Goal: Information Seeking & Learning: Learn about a topic

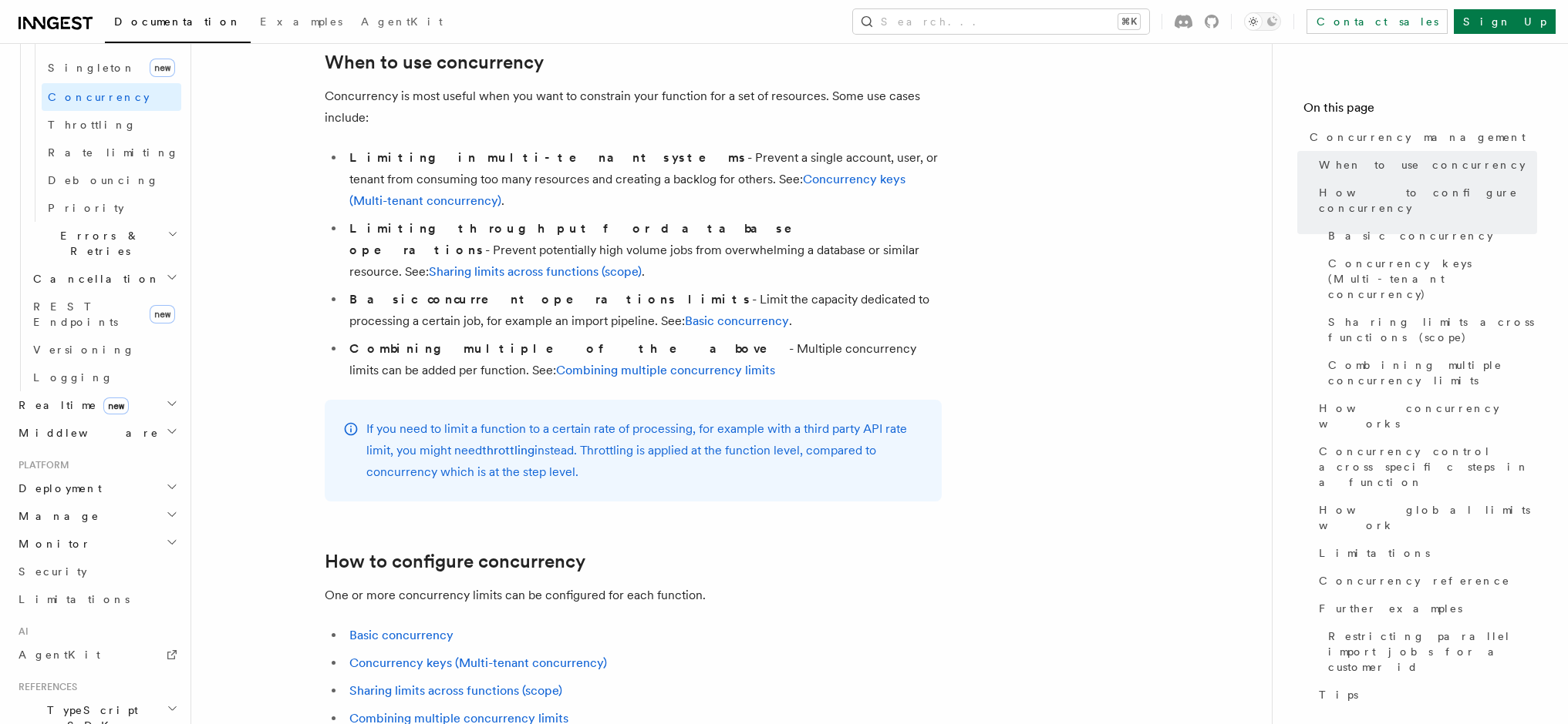
scroll to position [628, 0]
click at [68, 529] on h2 "Monitor" at bounding box center [96, 543] width 169 height 28
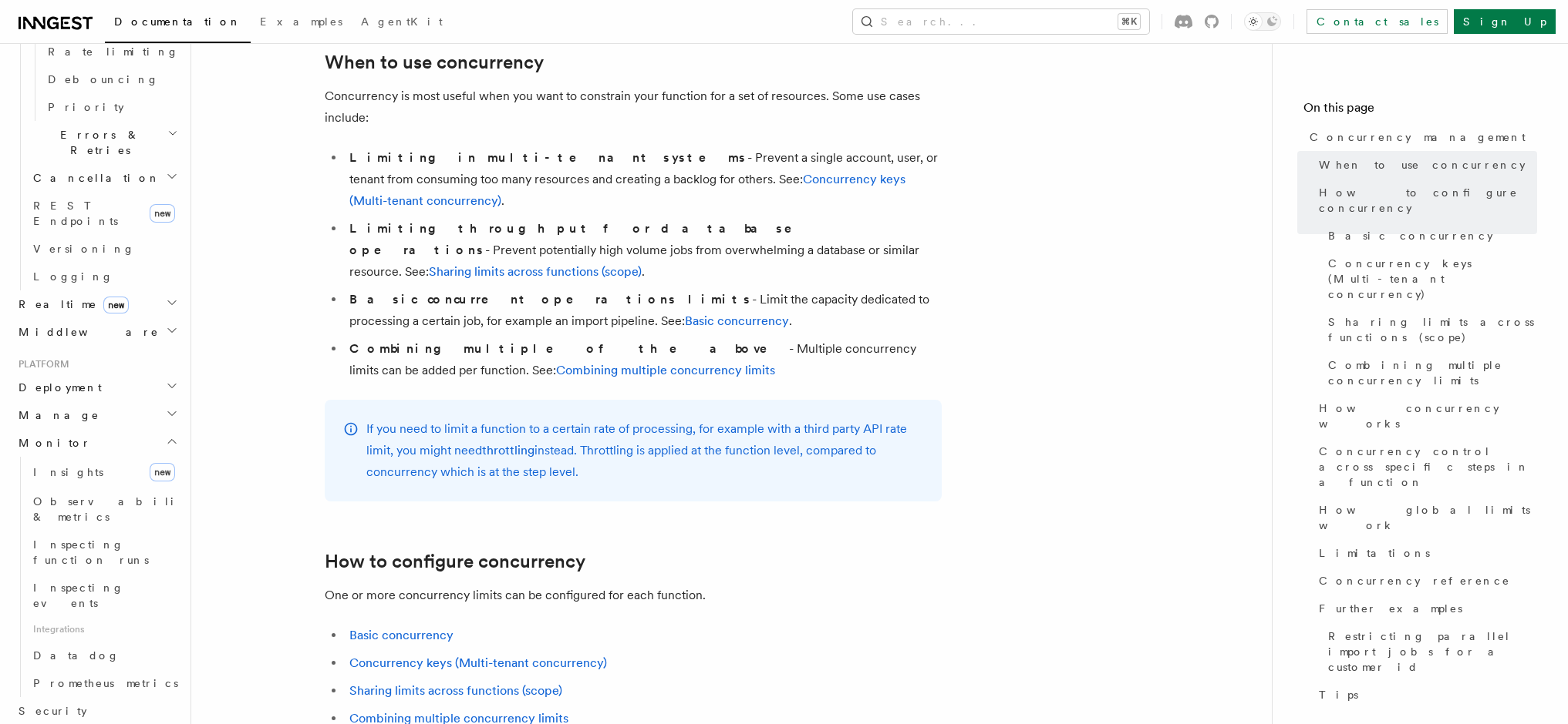
scroll to position [739, 0]
click at [89, 713] on link "Limitations" at bounding box center [96, 727] width 169 height 28
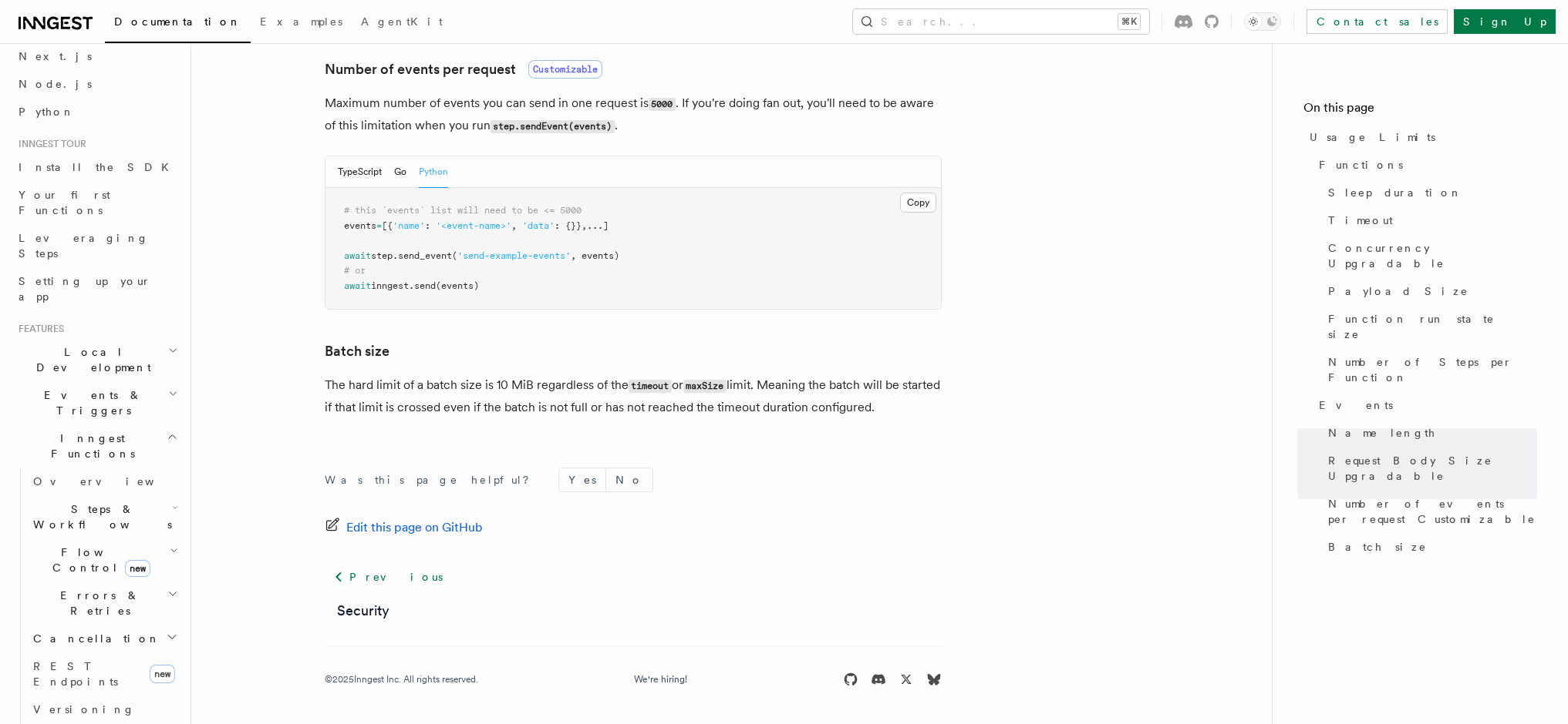
scroll to position [64, 0]
click at [144, 343] on h2 "Local Development" at bounding box center [96, 365] width 169 height 43
click at [101, 482] on link "Development with Docker" at bounding box center [104, 504] width 155 height 43
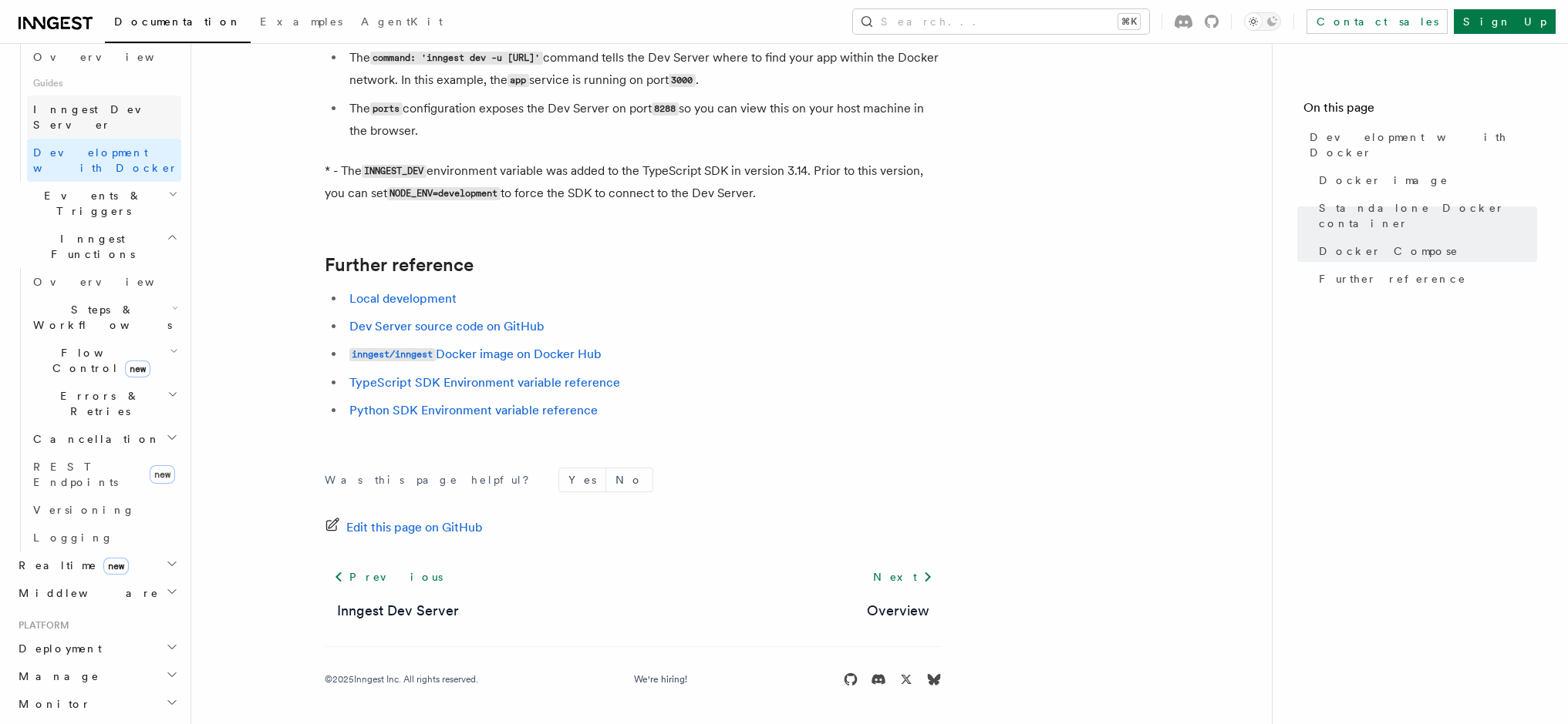
scroll to position [411, 0]
click at [26, 630] on h2 "Deployment" at bounding box center [96, 644] width 169 height 28
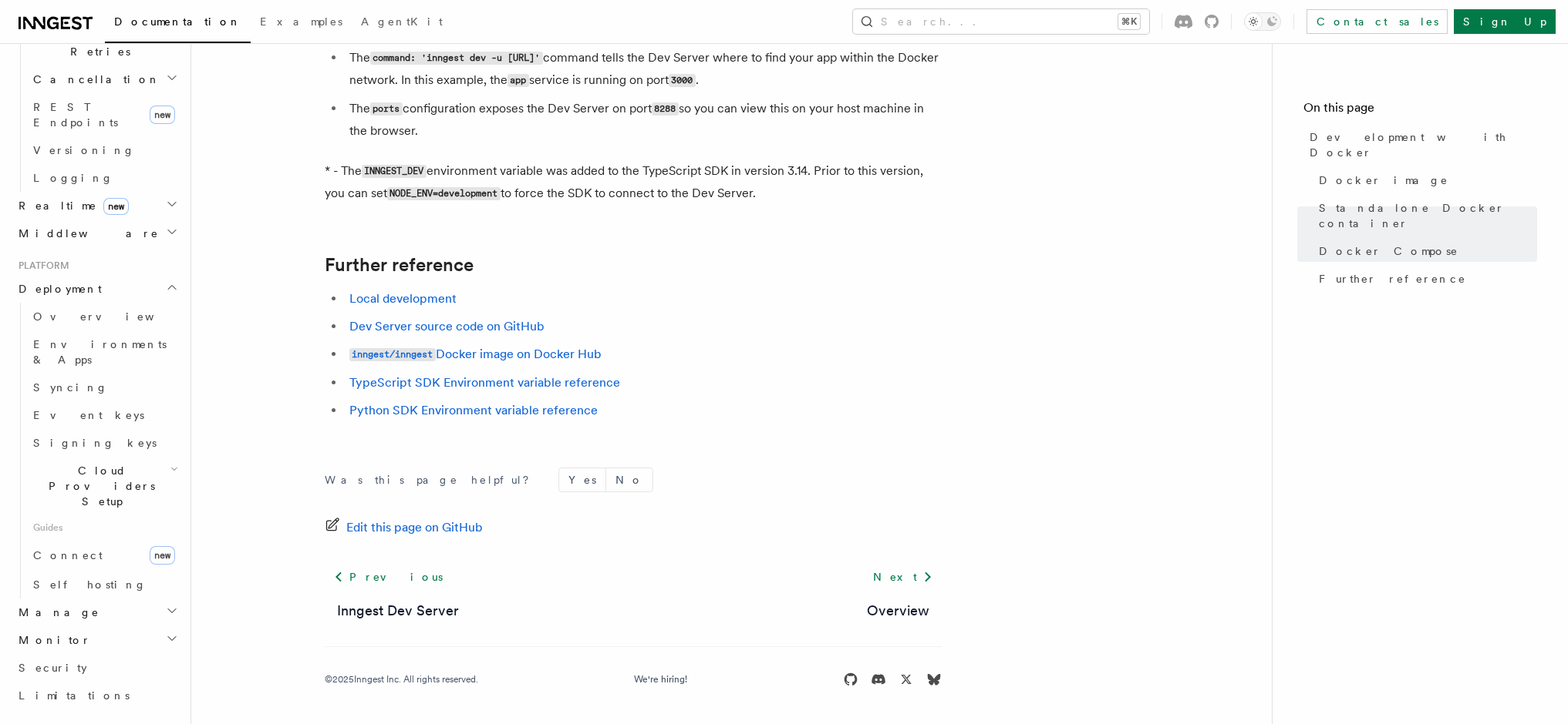
scroll to position [773, 0]
click at [76, 572] on span "Self hosting" at bounding box center [89, 578] width 113 height 12
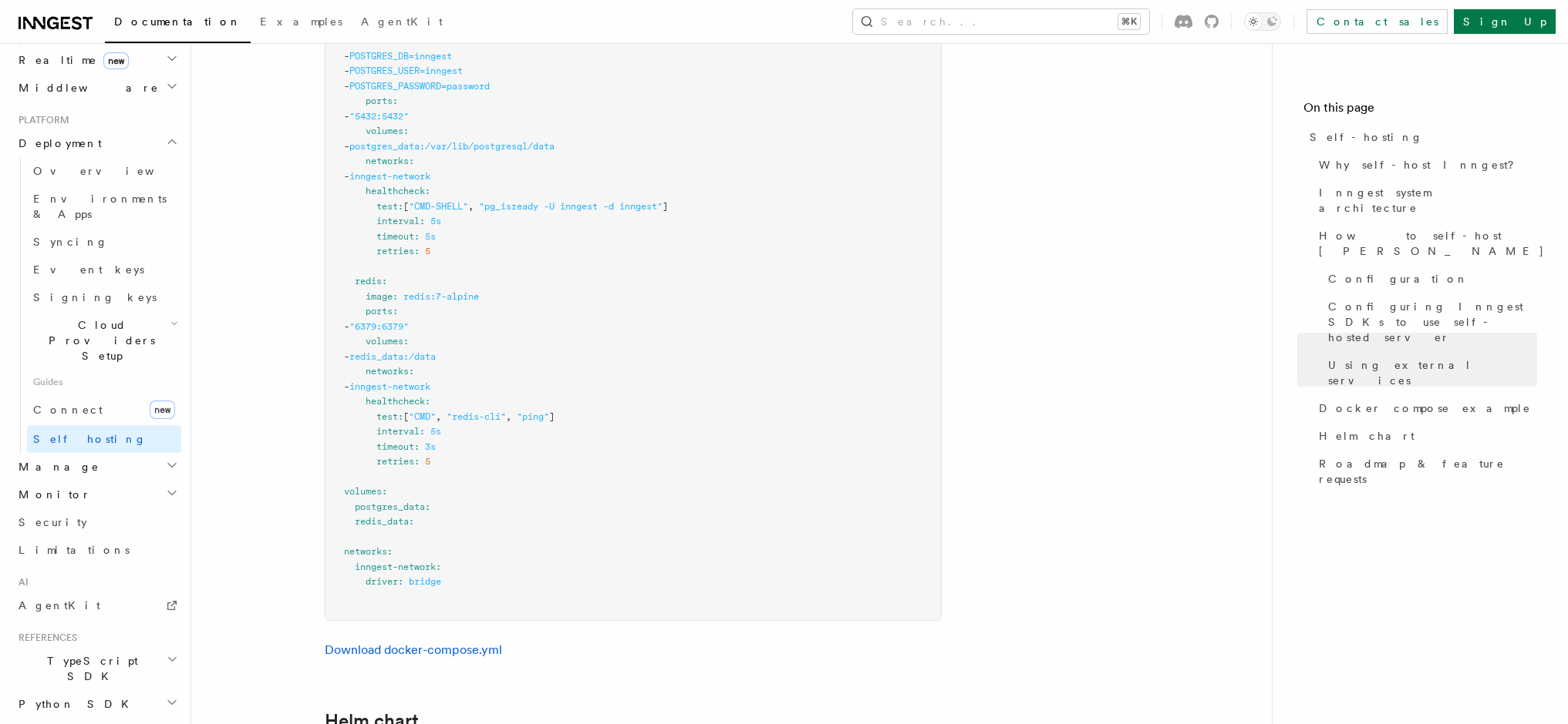
scroll to position [4651, 0]
drag, startPoint x: 611, startPoint y: 558, endPoint x: 566, endPoint y: 451, distance: 116.1
click at [566, 451] on pre "services : inngest : image : inngest/inngest command : "inngest start" ports : …" at bounding box center [633, 108] width 615 height 1023
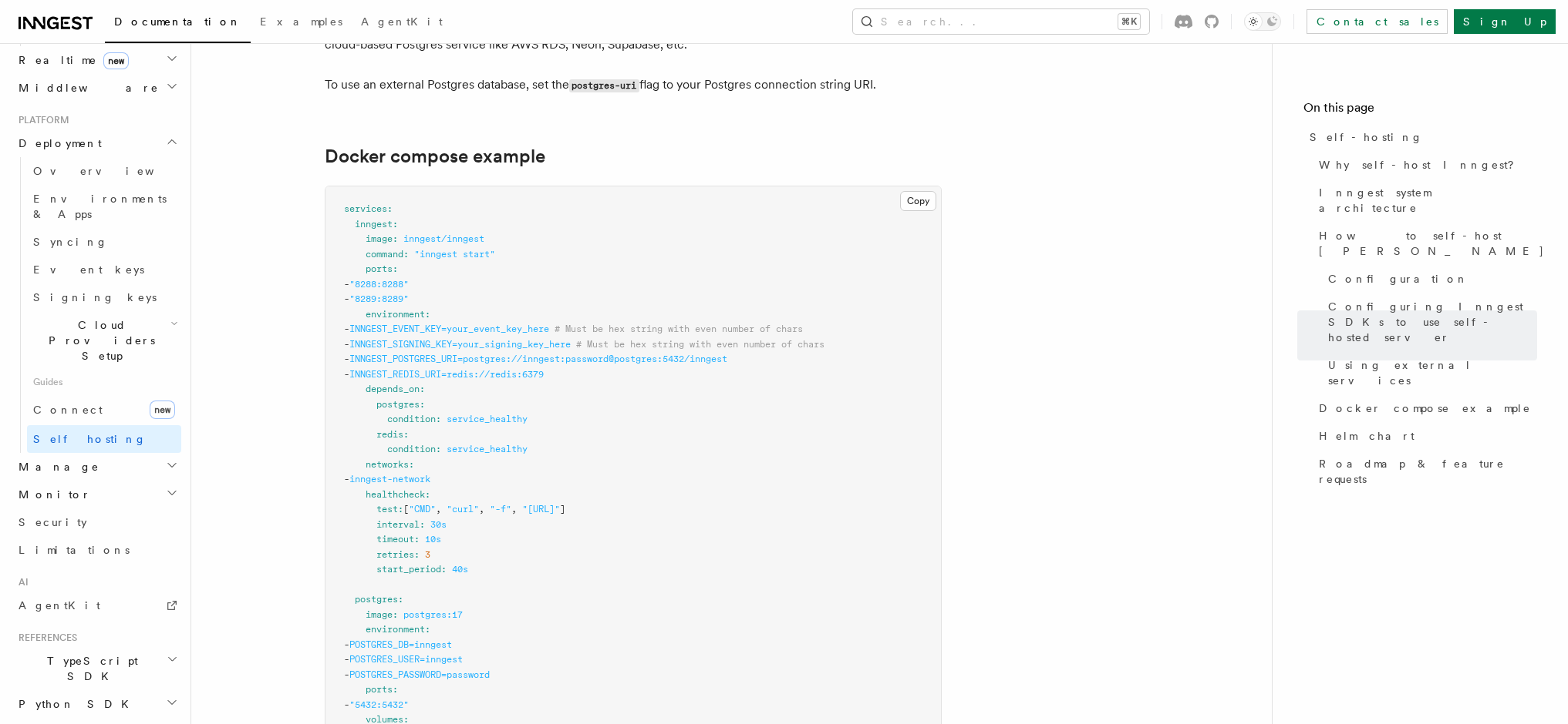
scroll to position [4045, 0]
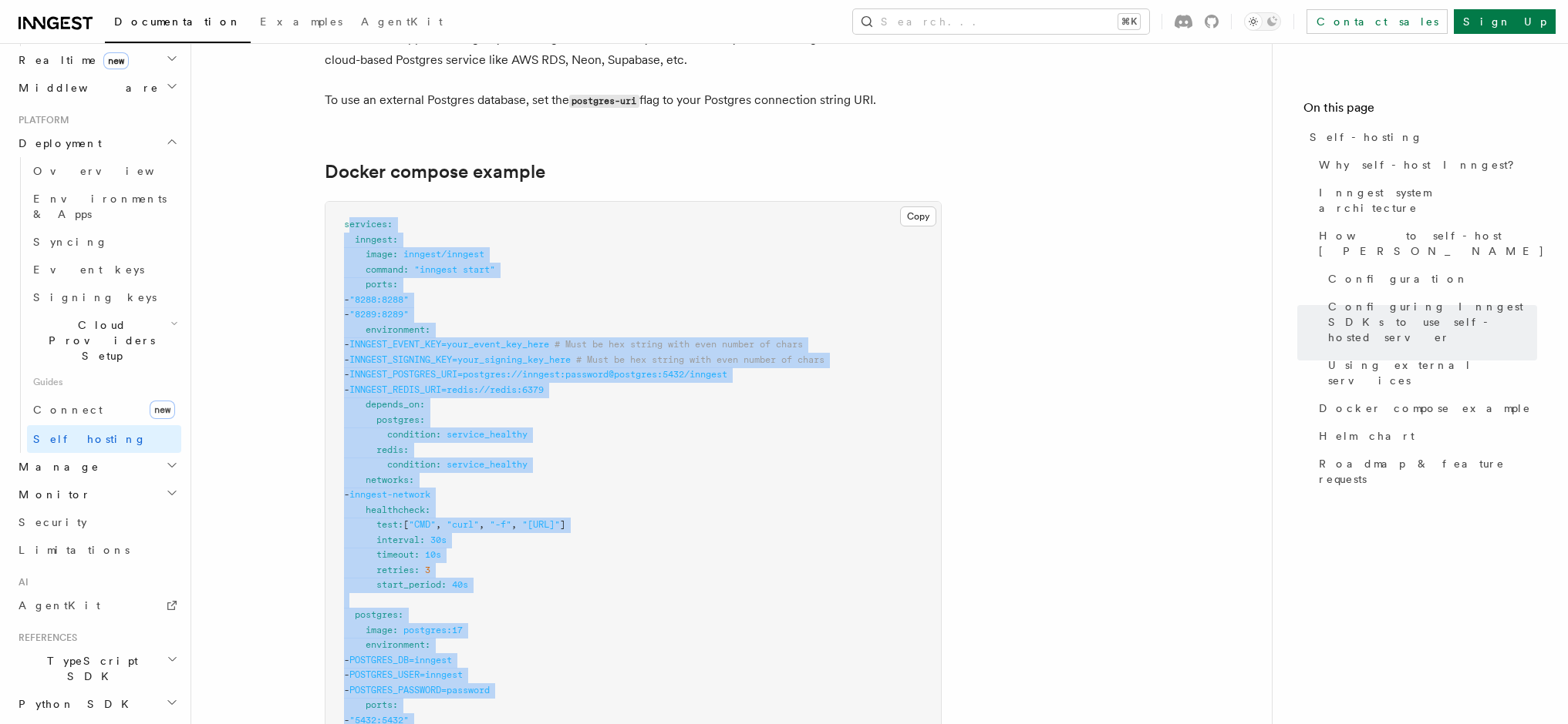
click at [347, 219] on span "services" at bounding box center [366, 224] width 43 height 10
click at [344, 219] on span "services" at bounding box center [366, 224] width 43 height 10
copy code "services : inngest : image : inngest/inngest command : "inngest start" ports : …"
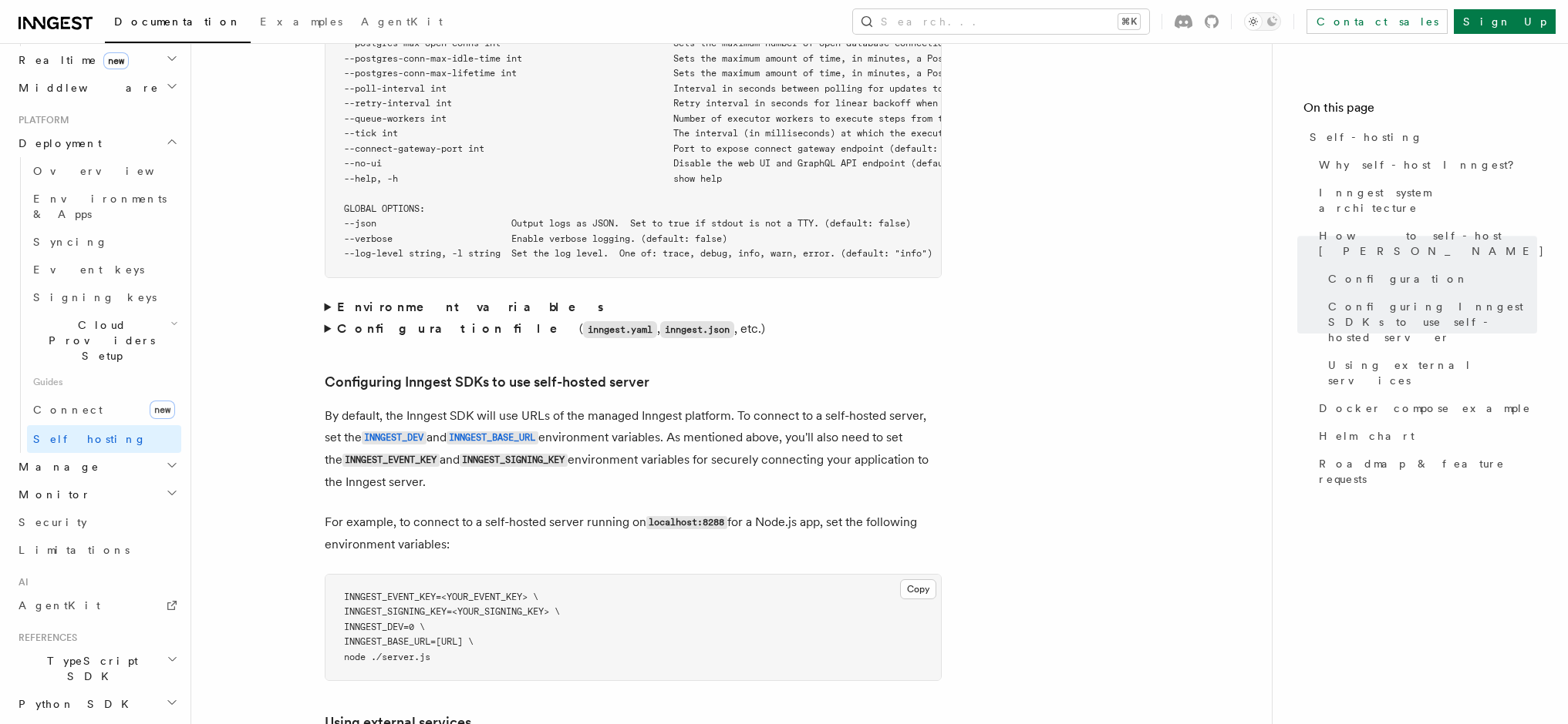
scroll to position [3038, 0]
drag, startPoint x: 350, startPoint y: 603, endPoint x: 414, endPoint y: 606, distance: 64.1
click at [414, 623] on span "INNGEST_DEV=0 \" at bounding box center [384, 629] width 81 height 10
click at [416, 623] on span "INNGEST_DEV=0 \" at bounding box center [384, 629] width 81 height 10
drag, startPoint x: 416, startPoint y: 602, endPoint x: 355, endPoint y: 601, distance: 61.0
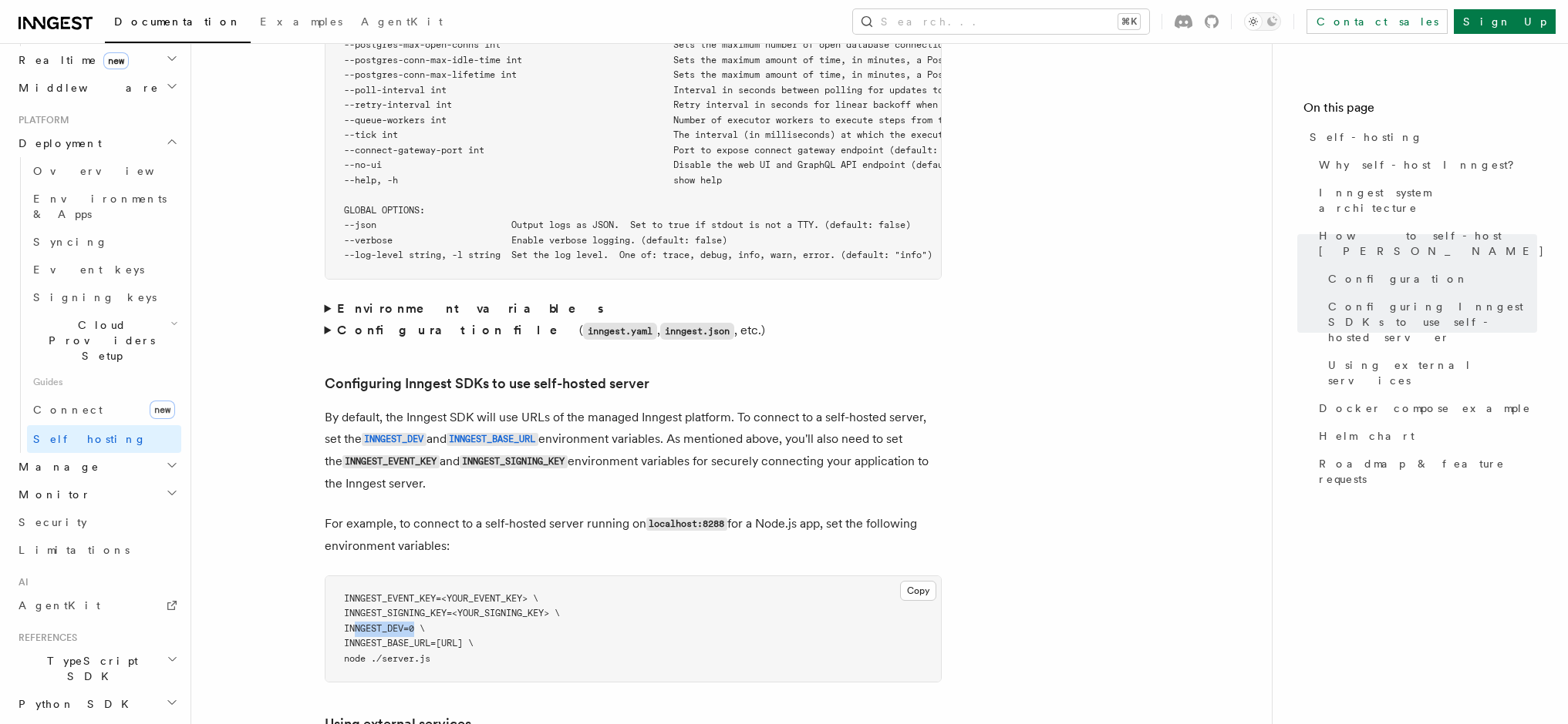
click at [355, 623] on span "INNGEST_DEV=0 \" at bounding box center [384, 629] width 81 height 10
copy span "INNGEST_DEV"
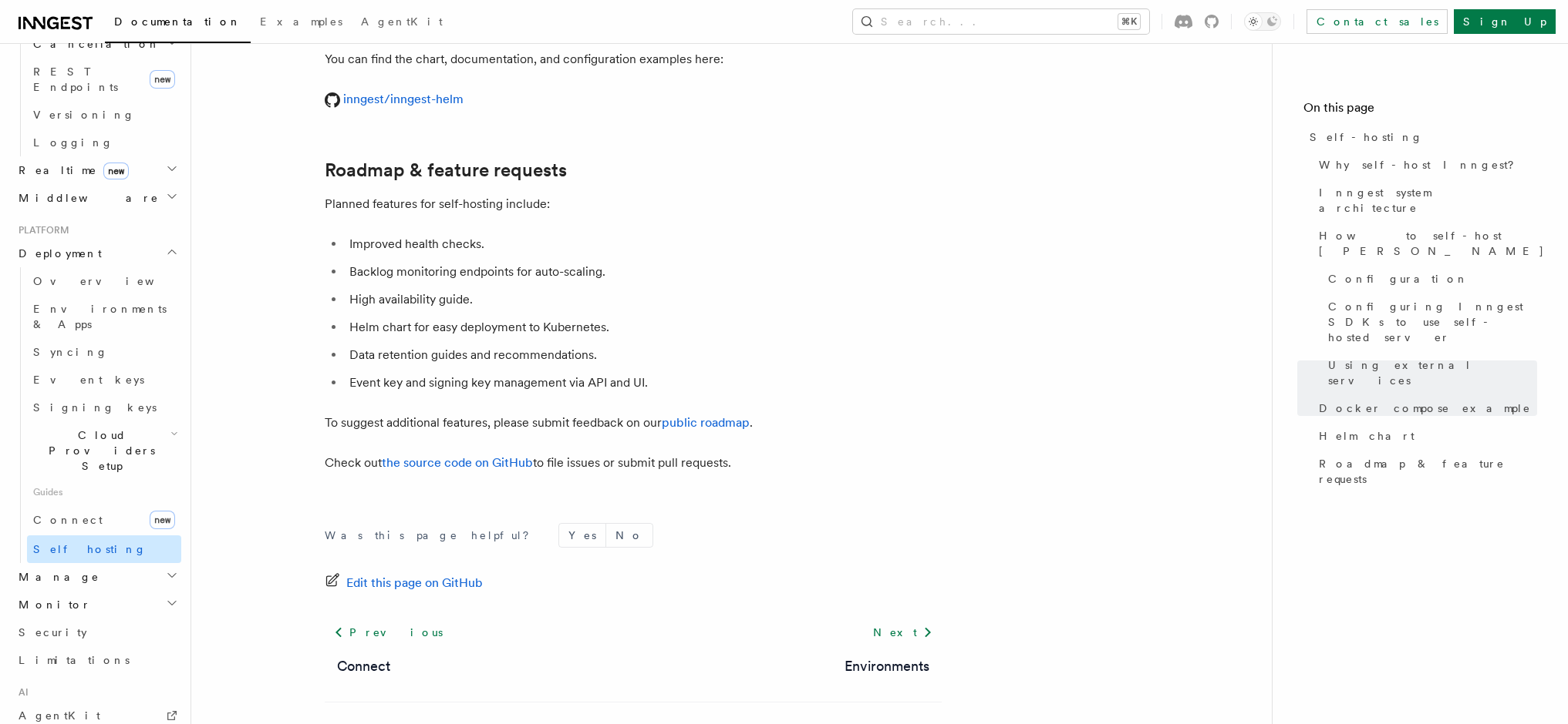
scroll to position [662, 0]
click at [69, 339] on link "Syncing" at bounding box center [104, 353] width 155 height 28
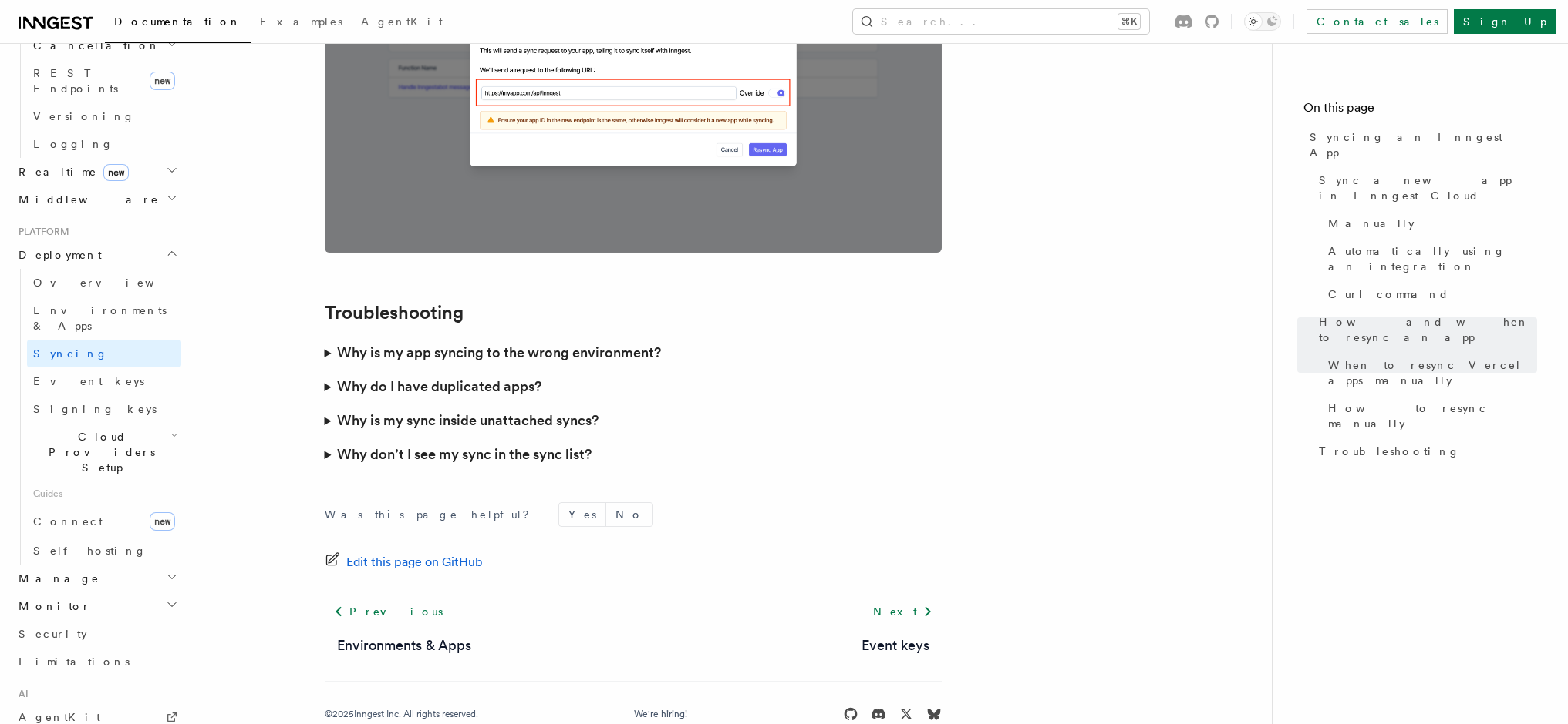
scroll to position [4393, 0]
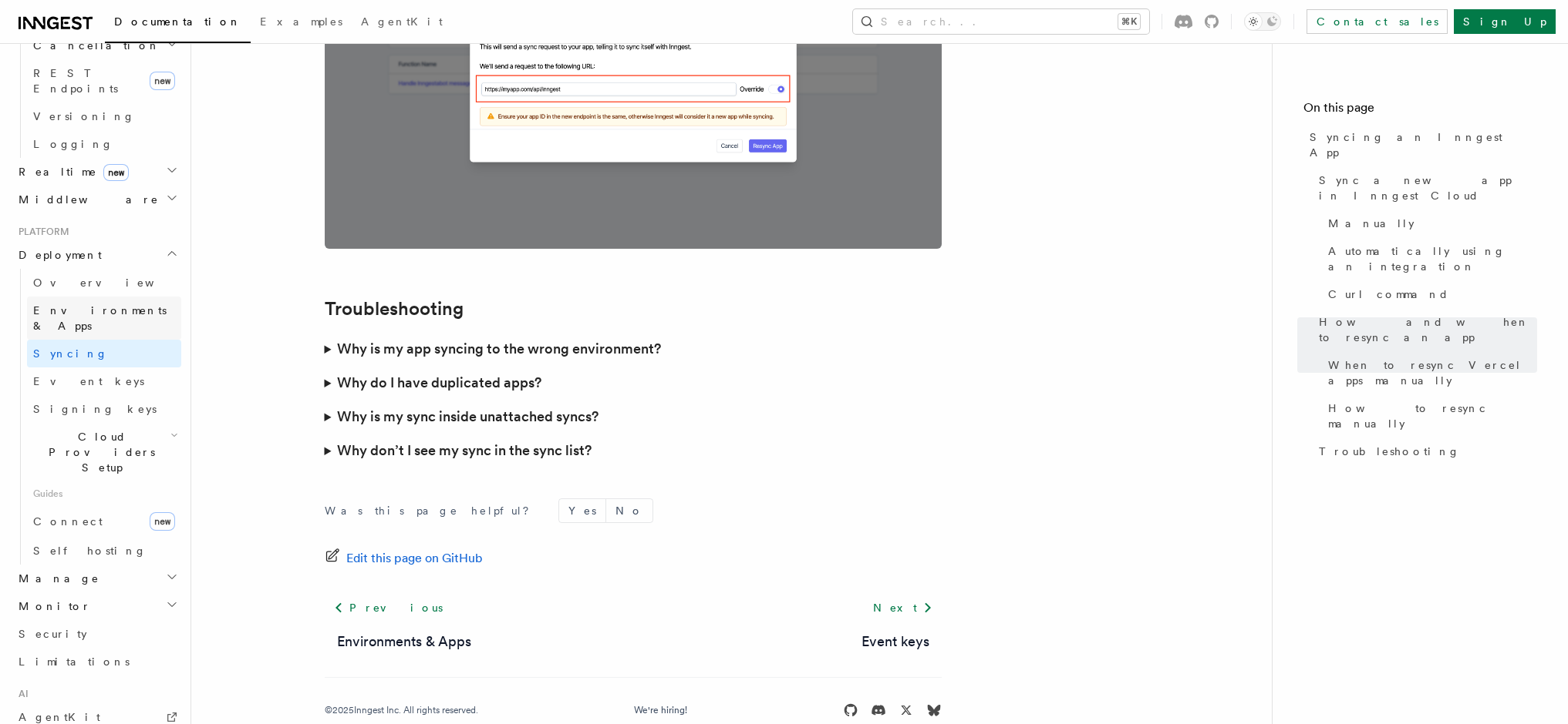
click at [69, 305] on span "Environments & Apps" at bounding box center [100, 319] width 134 height 28
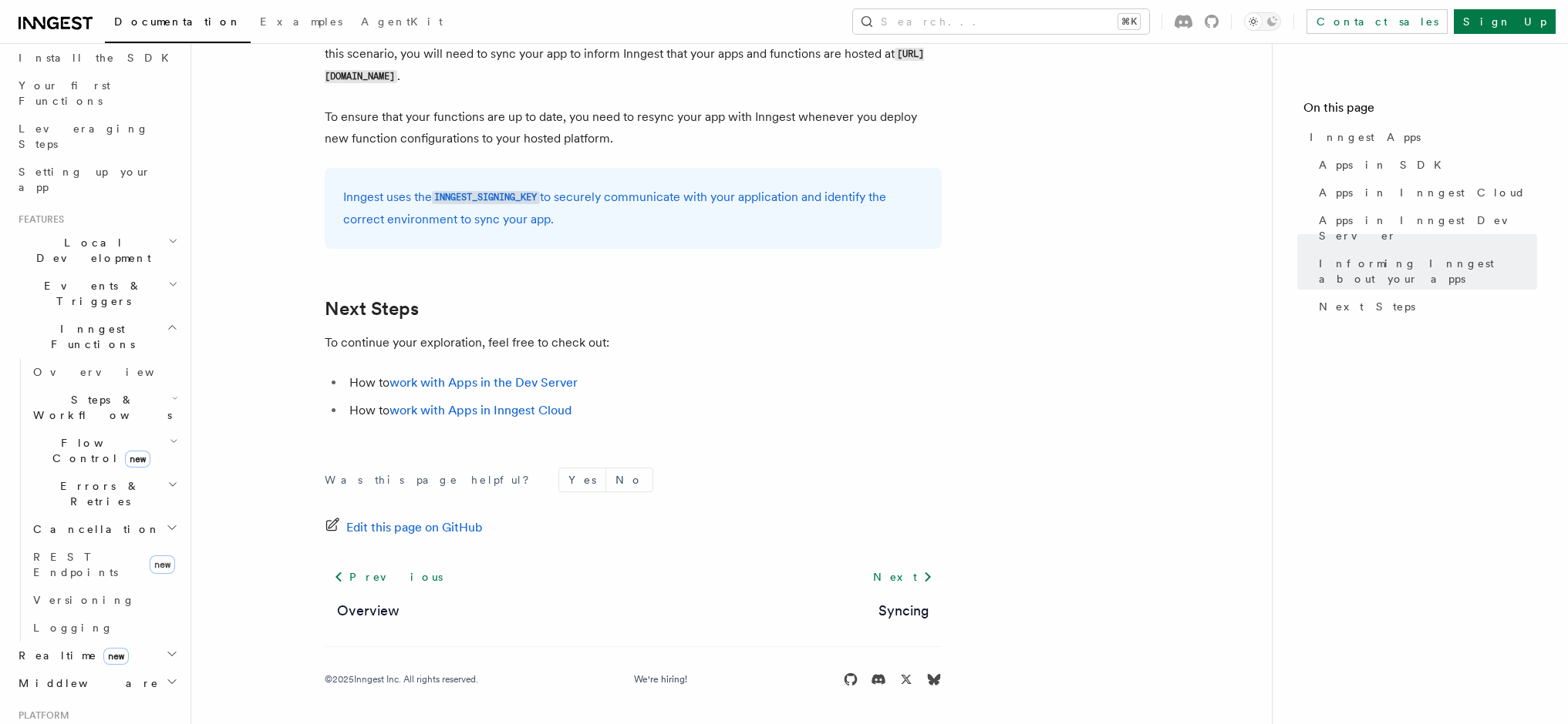
scroll to position [168, 0]
click at [69, 444] on span "Flow Control new" at bounding box center [98, 460] width 142 height 31
click at [104, 540] on link "Concurrency" at bounding box center [111, 554] width 140 height 28
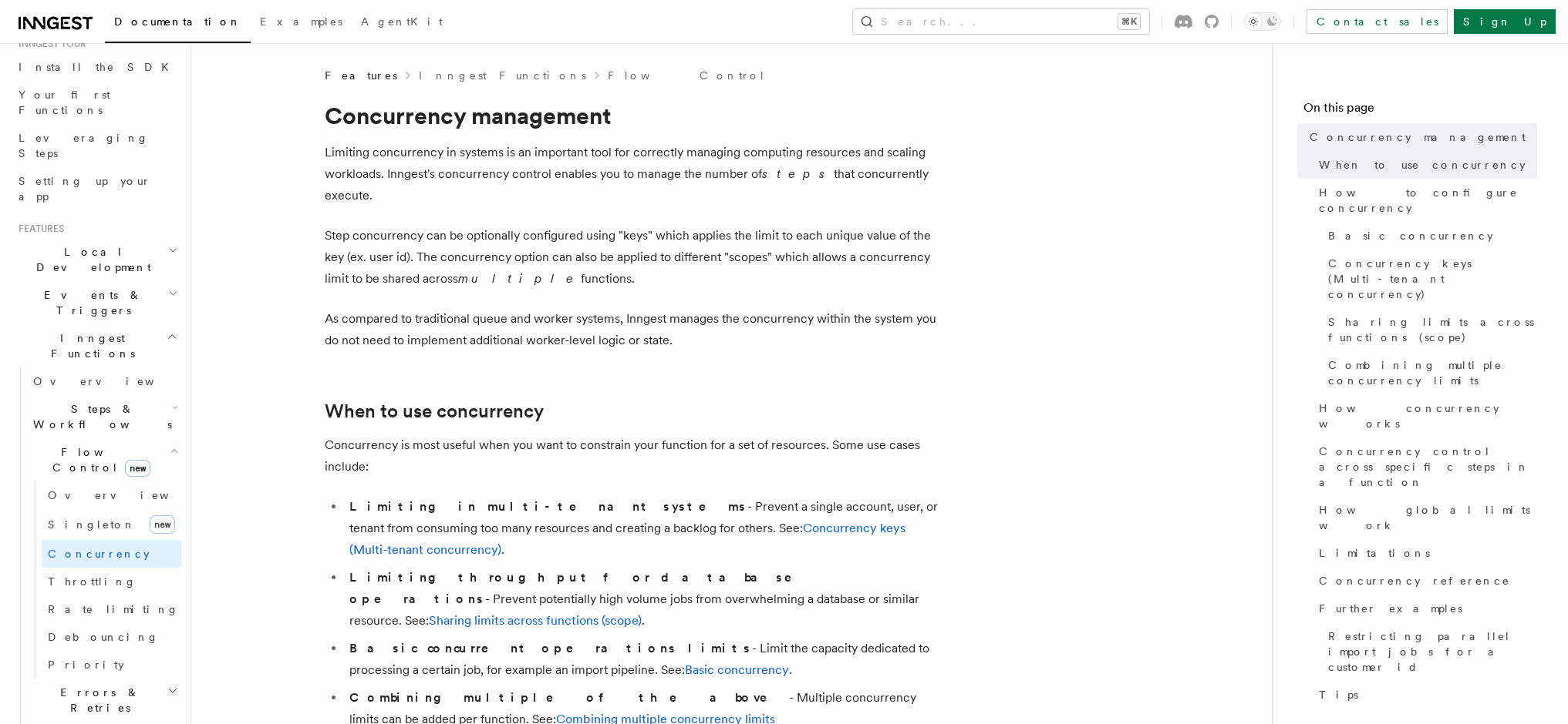
click at [415, 123] on h1 "Concurrency management" at bounding box center [633, 115] width 617 height 28
copy h1 "Concurrency"
